Goal: Information Seeking & Learning: Understand process/instructions

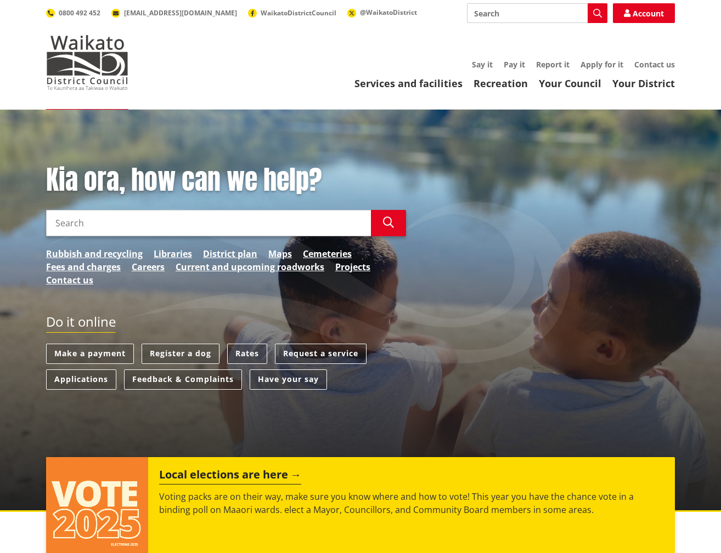
click at [126, 232] on input "Search" at bounding box center [208, 223] width 325 height 26
type input "pre-application meeting"
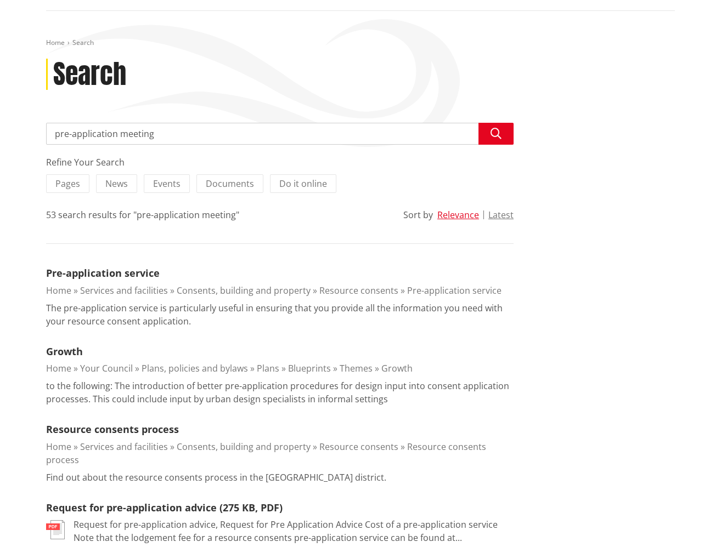
scroll to position [165, 0]
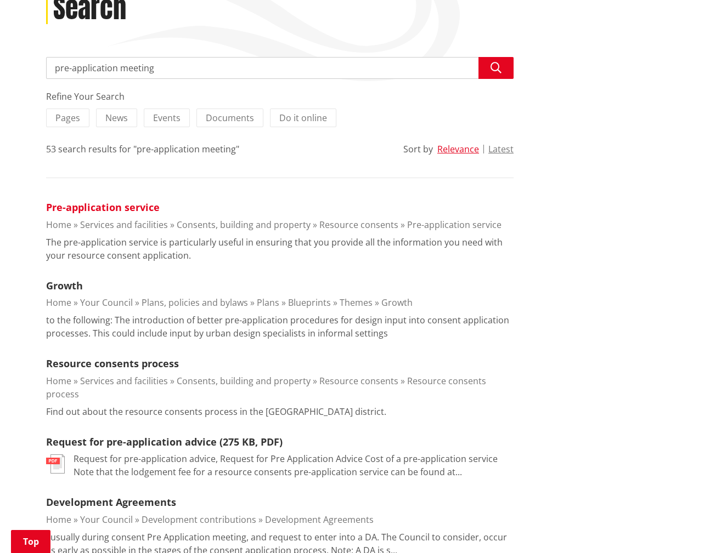
click at [110, 205] on link "Pre-application service" at bounding box center [103, 207] width 114 height 13
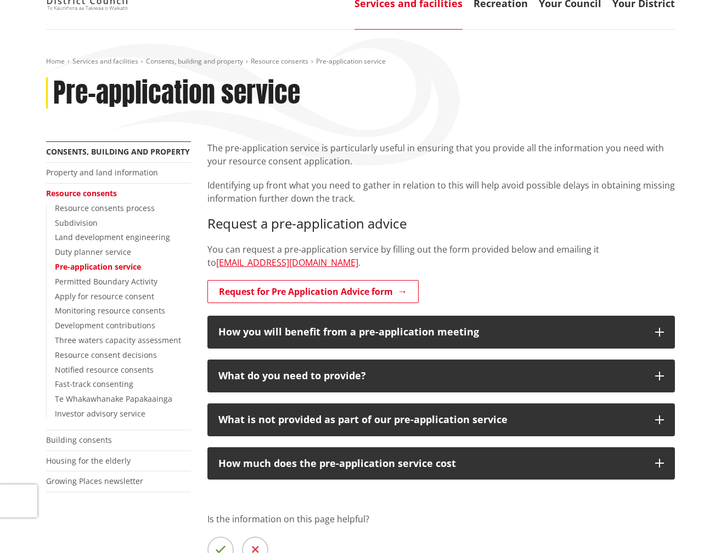
scroll to position [110, 0]
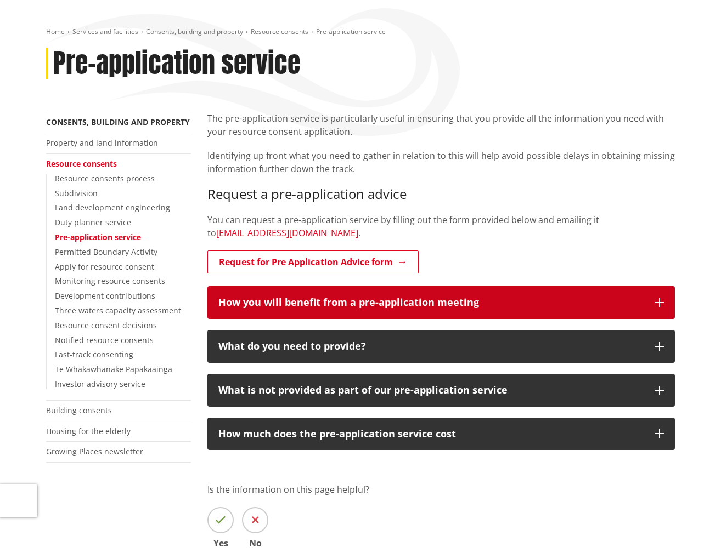
click at [658, 303] on icon "button" at bounding box center [659, 302] width 9 height 9
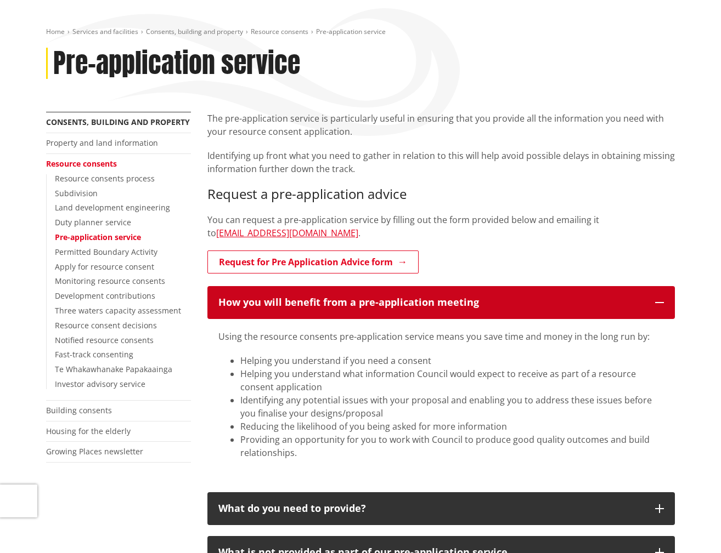
click at [658, 303] on icon "button" at bounding box center [659, 302] width 9 height 9
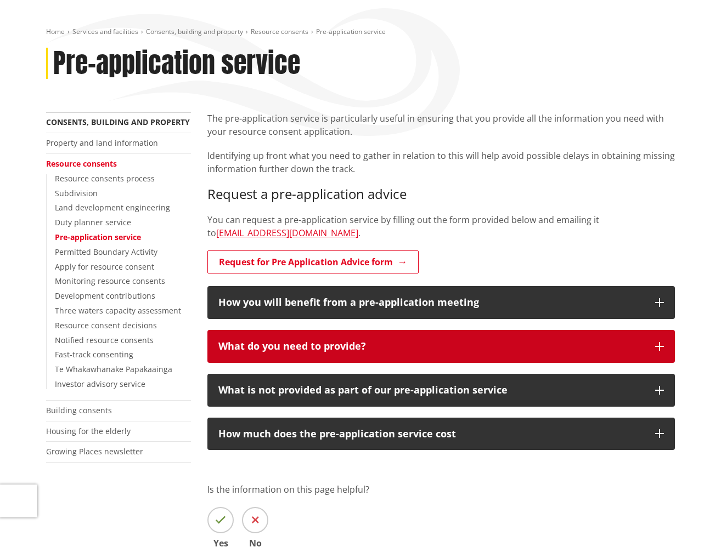
click at [658, 345] on icon "button" at bounding box center [659, 346] width 9 height 9
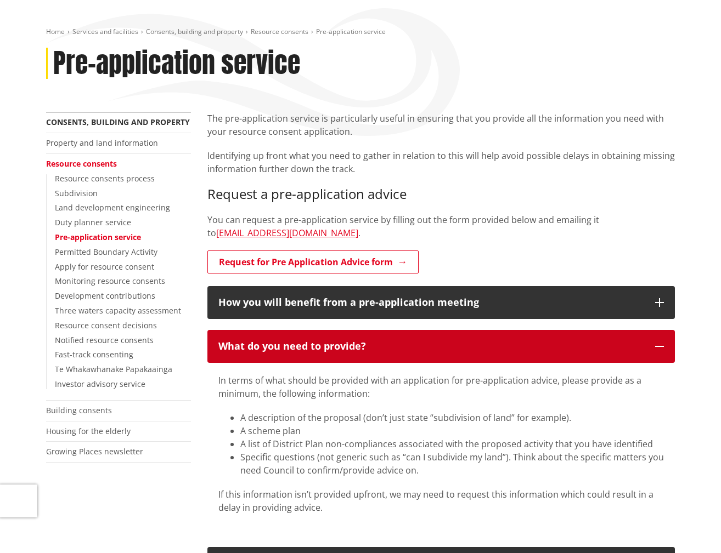
click at [658, 345] on icon "button" at bounding box center [659, 346] width 9 height 9
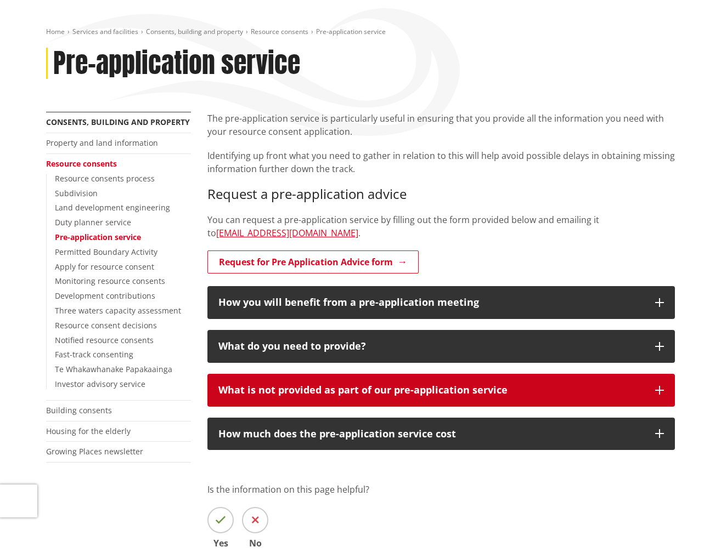
click at [654, 388] on button "What is not provided as part of our pre-application service" at bounding box center [440, 390] width 467 height 33
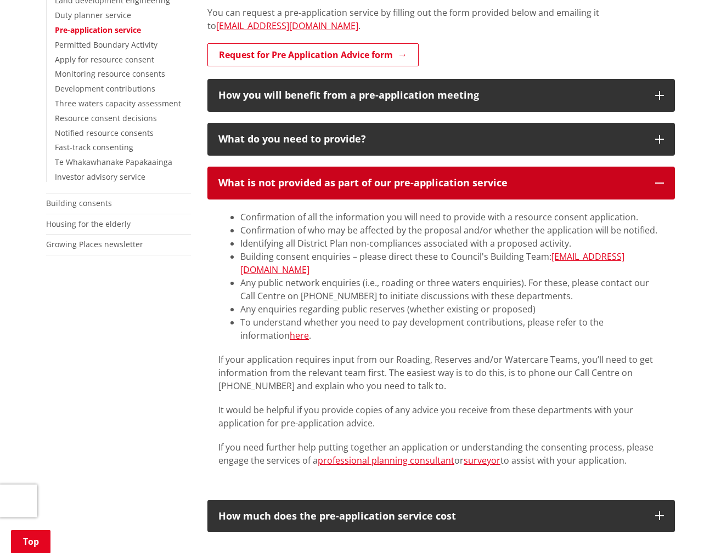
scroll to position [384, 0]
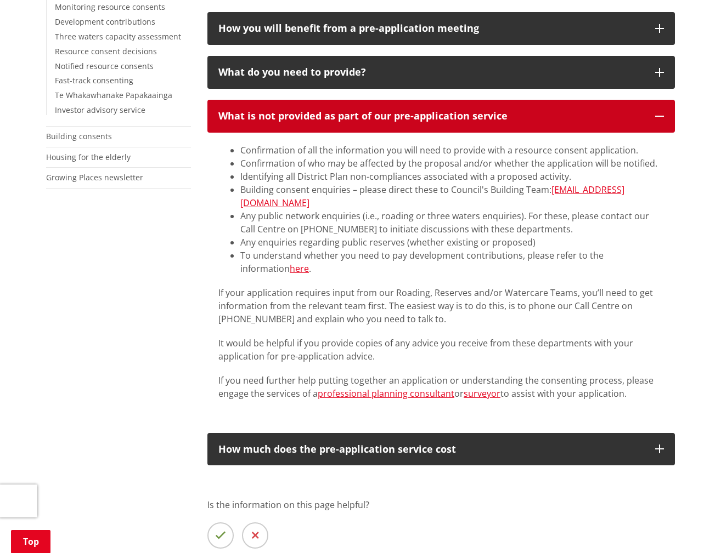
click at [661, 117] on icon "button" at bounding box center [659, 116] width 9 height 9
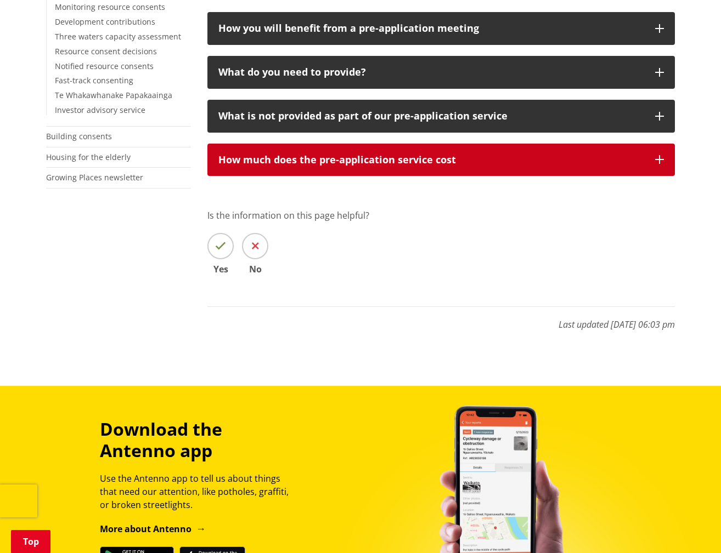
click at [665, 159] on button "How much does the pre-application service cost" at bounding box center [440, 160] width 467 height 33
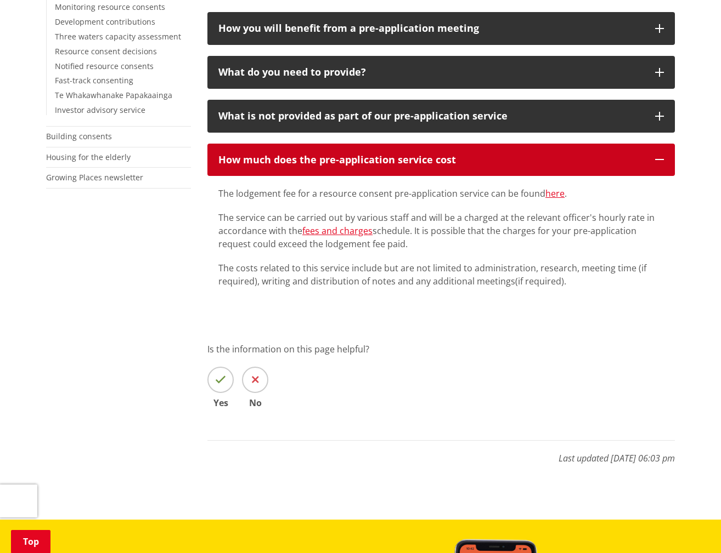
click at [661, 159] on icon "button" at bounding box center [659, 159] width 9 height 9
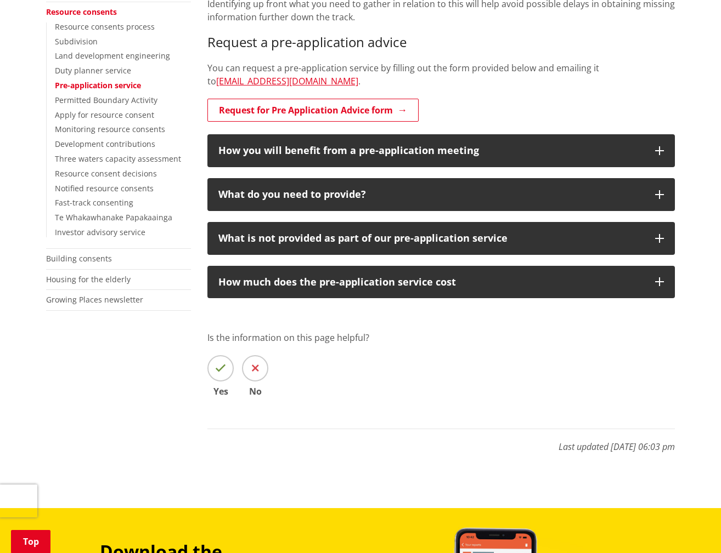
scroll to position [439, 0]
